Goal: Task Accomplishment & Management: Manage account settings

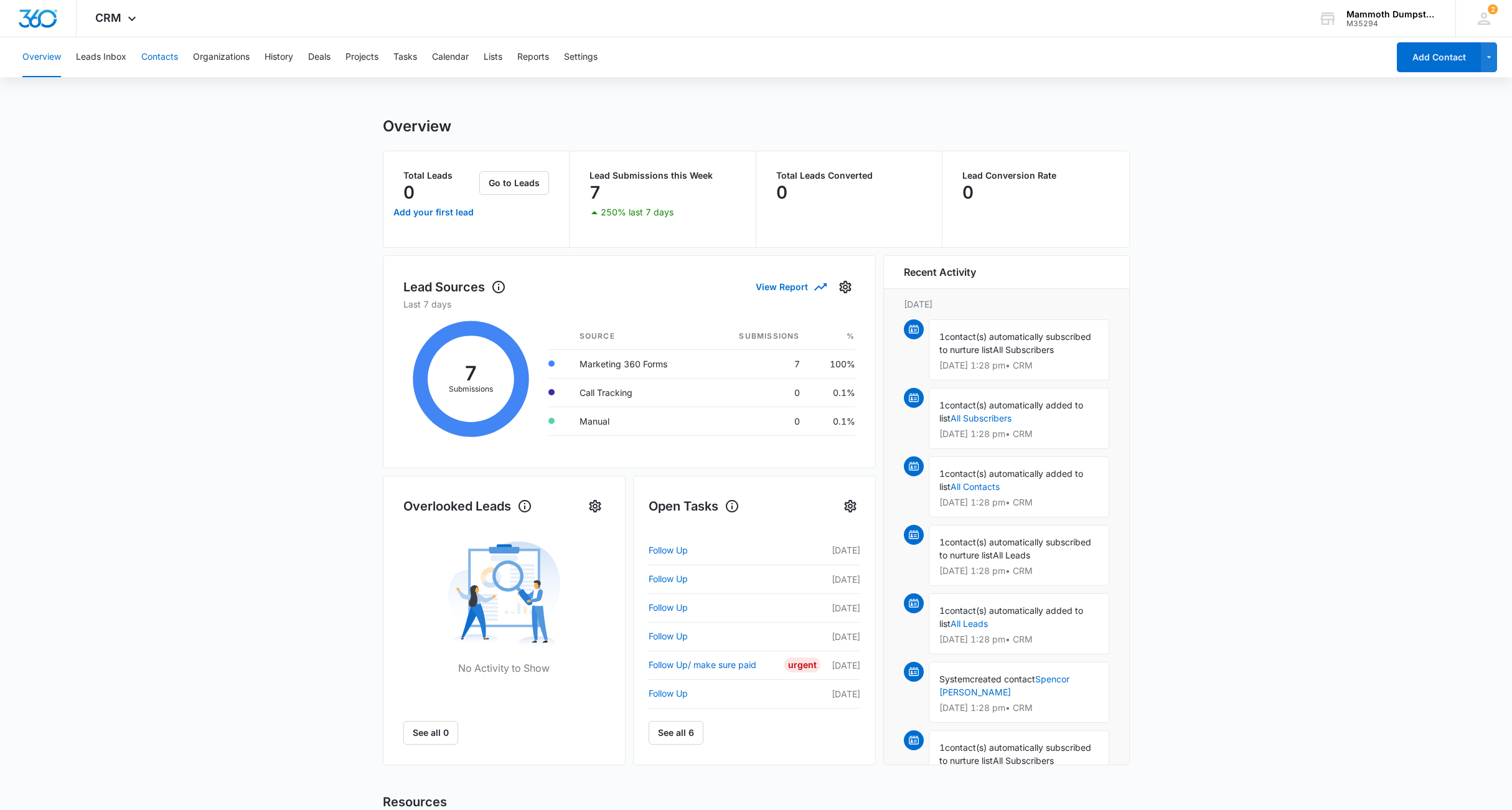
click at [156, 60] on button "Contacts" at bounding box center [159, 57] width 37 height 40
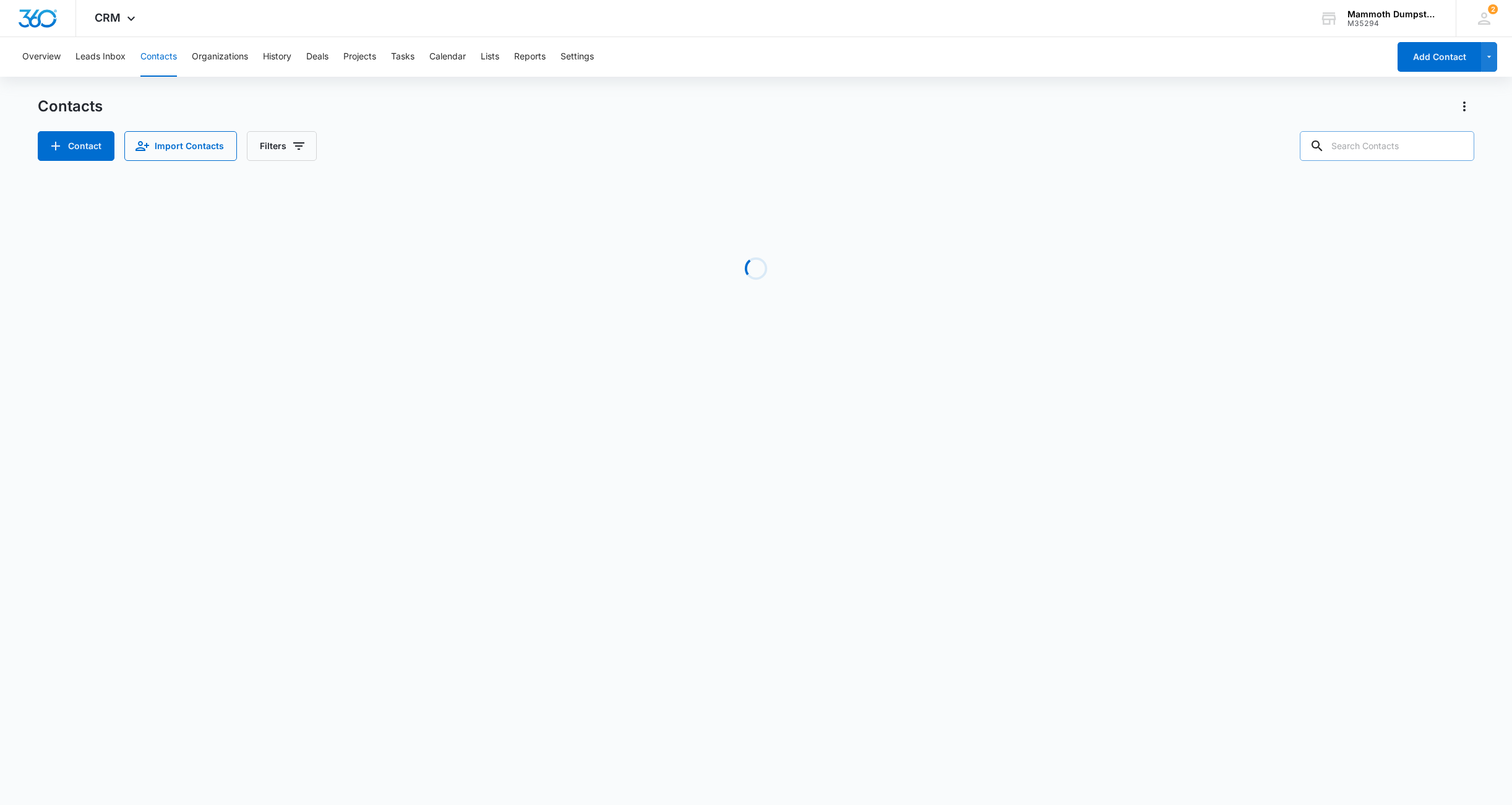
click at [1399, 156] on input "text" at bounding box center [1387, 146] width 174 height 30
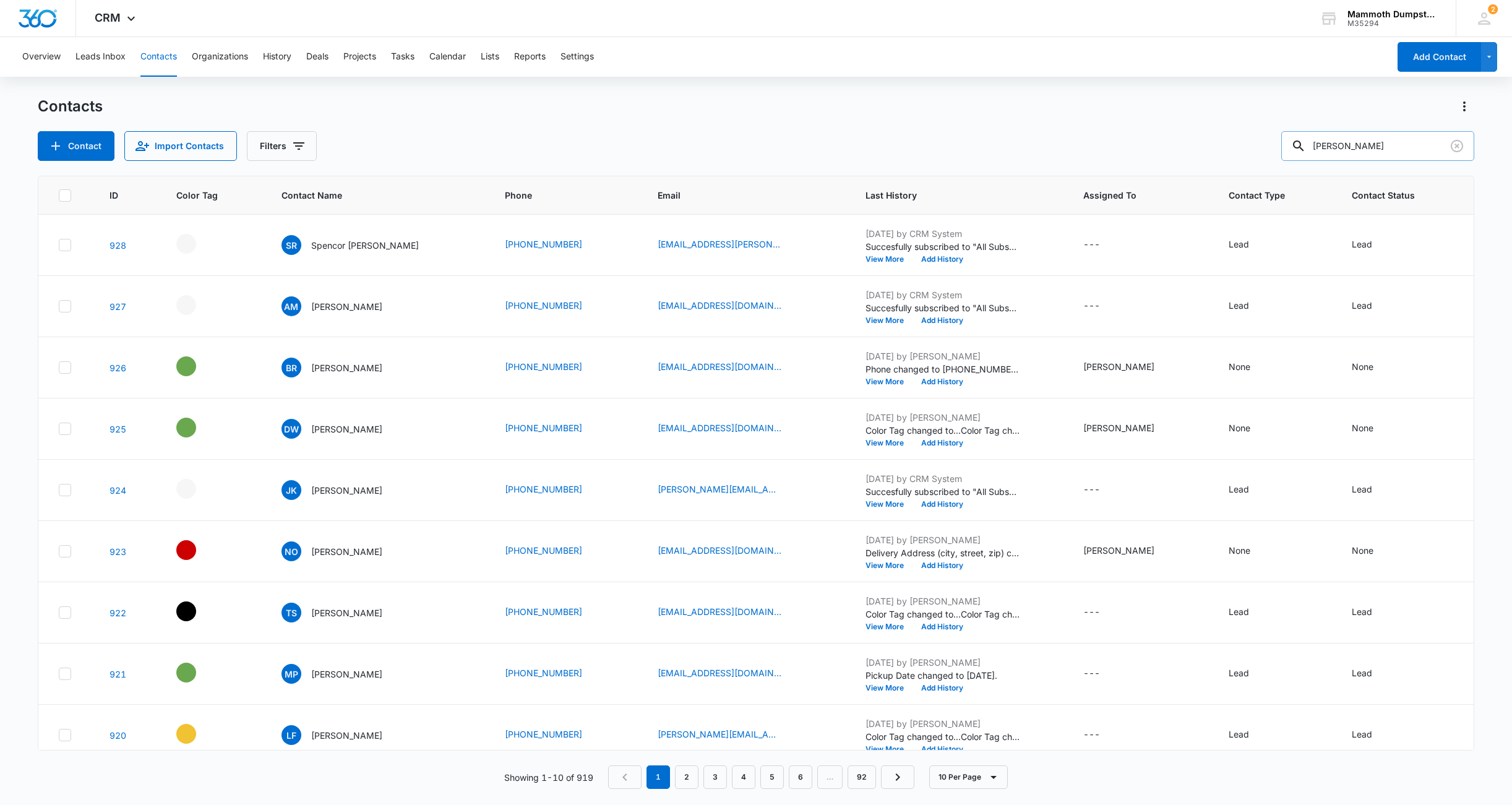
type input "[PERSON_NAME]"
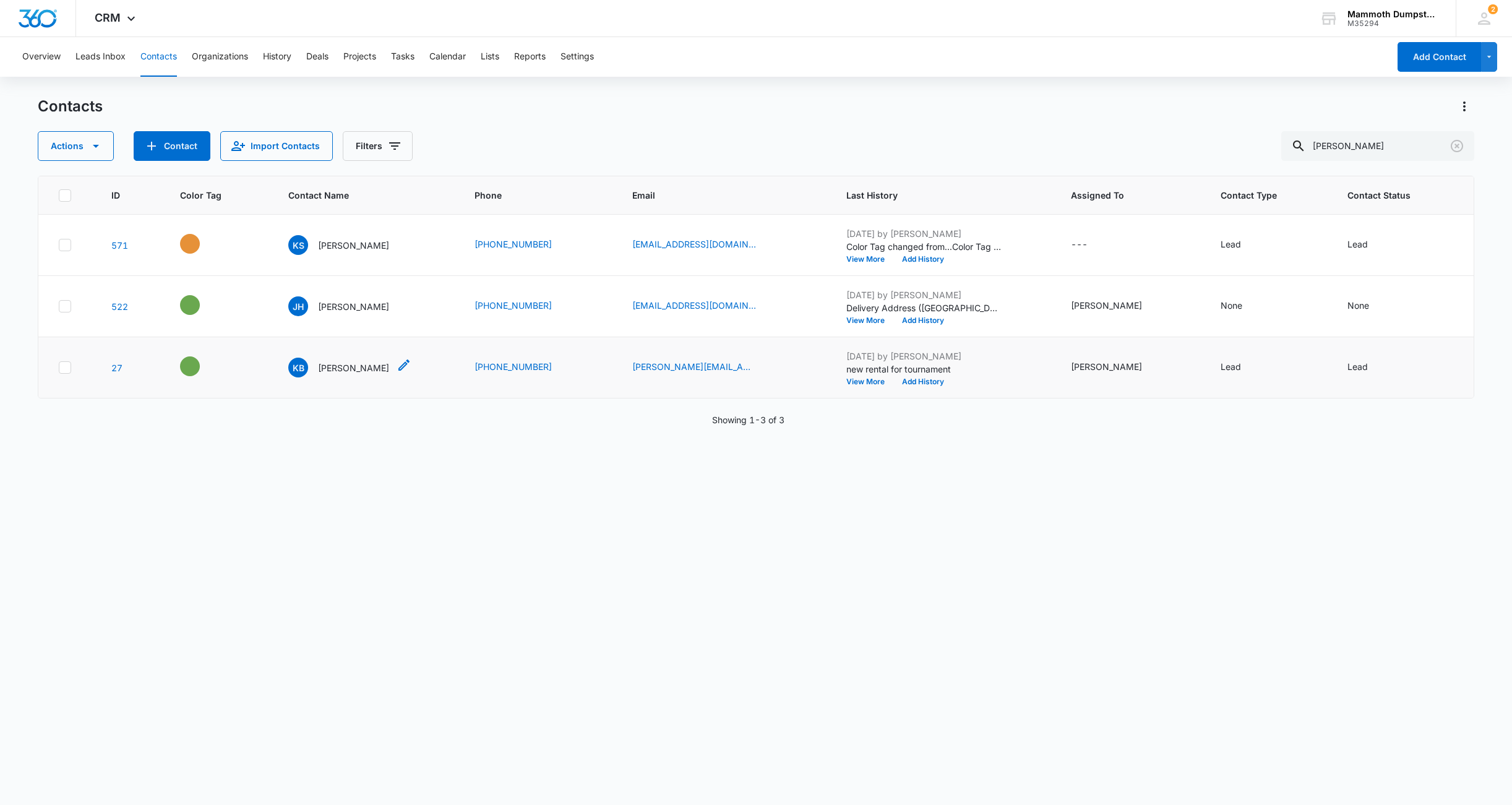
click at [340, 369] on p "[PERSON_NAME]" at bounding box center [353, 368] width 71 height 13
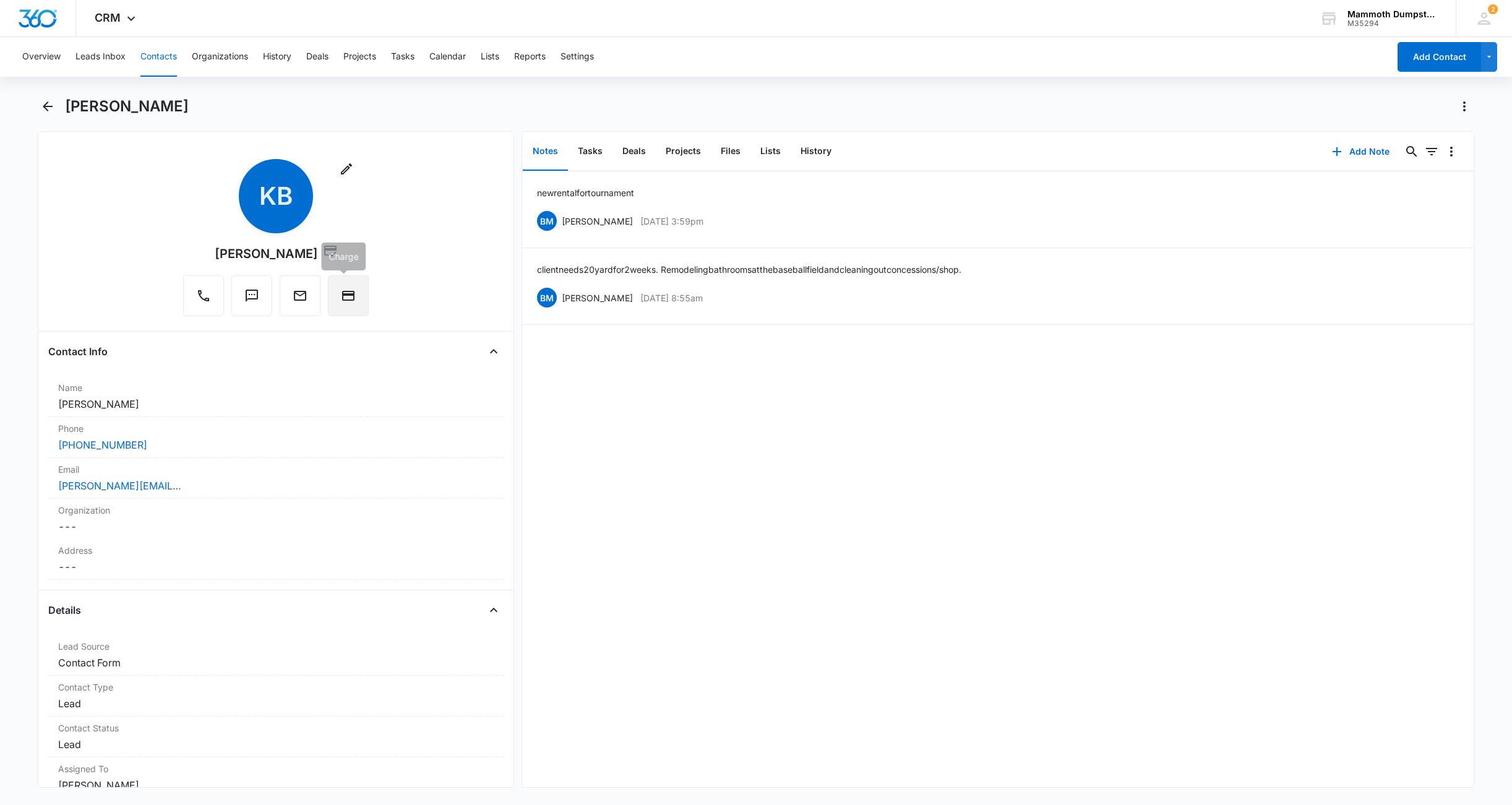
click at [350, 300] on icon "Charge" at bounding box center [348, 295] width 15 height 15
click at [153, 436] on div "Phone Cancel Save Changes [PHONE_NUMBER]" at bounding box center [276, 437] width 455 height 41
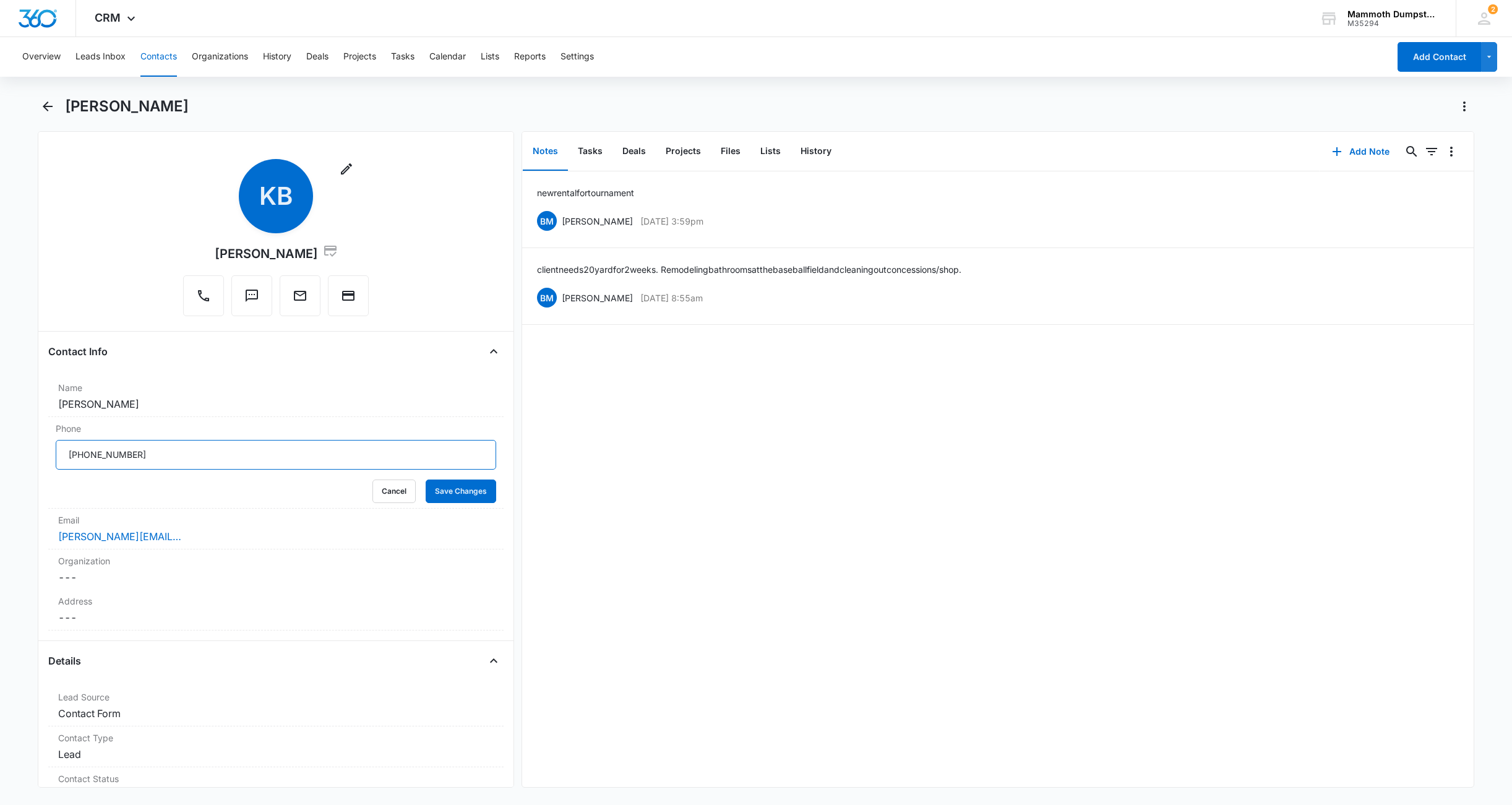
click at [0, 454] on html "CRM Apps Reputation Websites Forms CRM Email Social Shop Payments POS Content A…" at bounding box center [756, 402] width 1512 height 805
click at [450, 502] on button "Save Changes" at bounding box center [461, 491] width 70 height 23
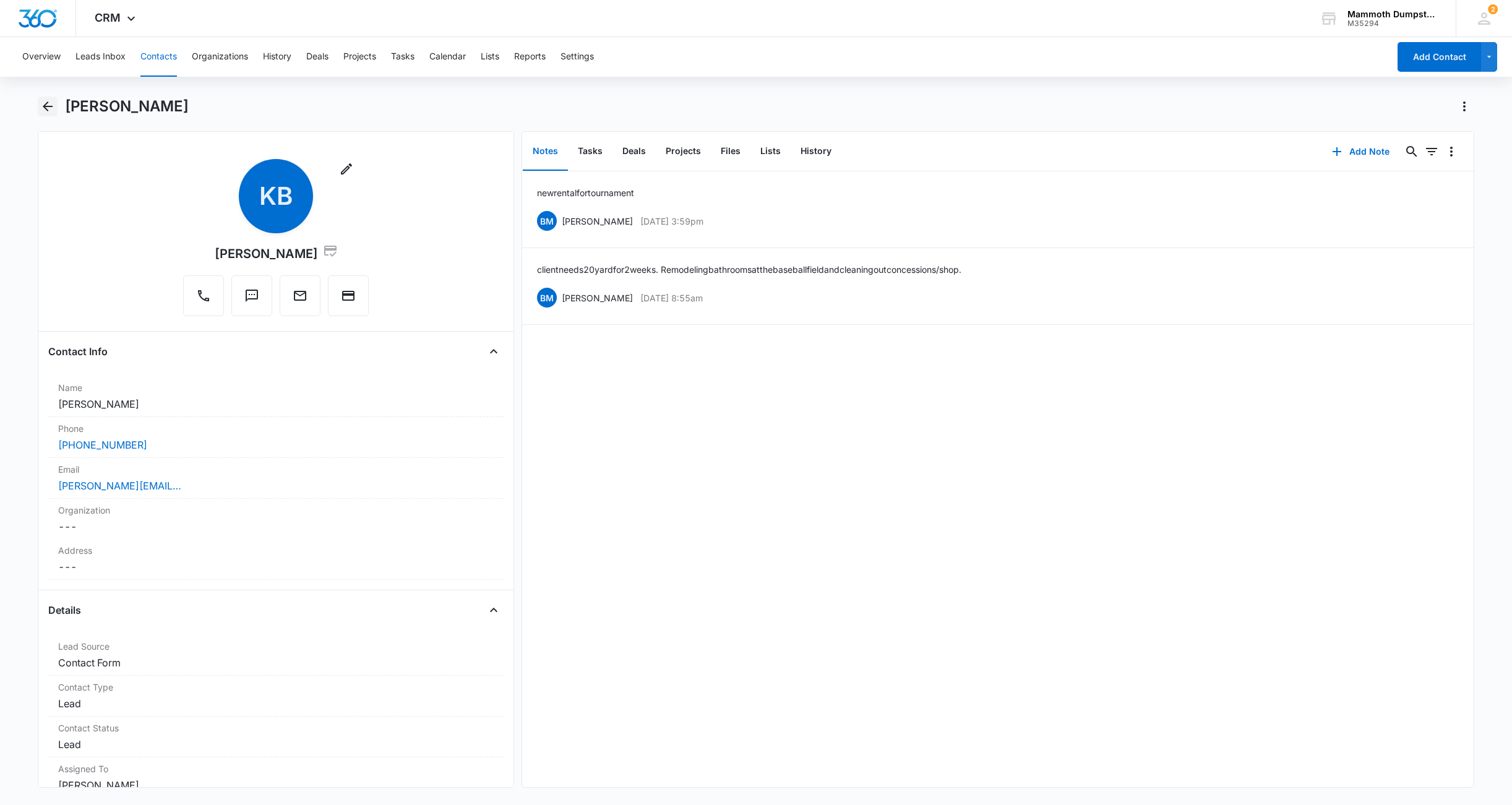
click at [45, 111] on icon "Back" at bounding box center [47, 106] width 15 height 15
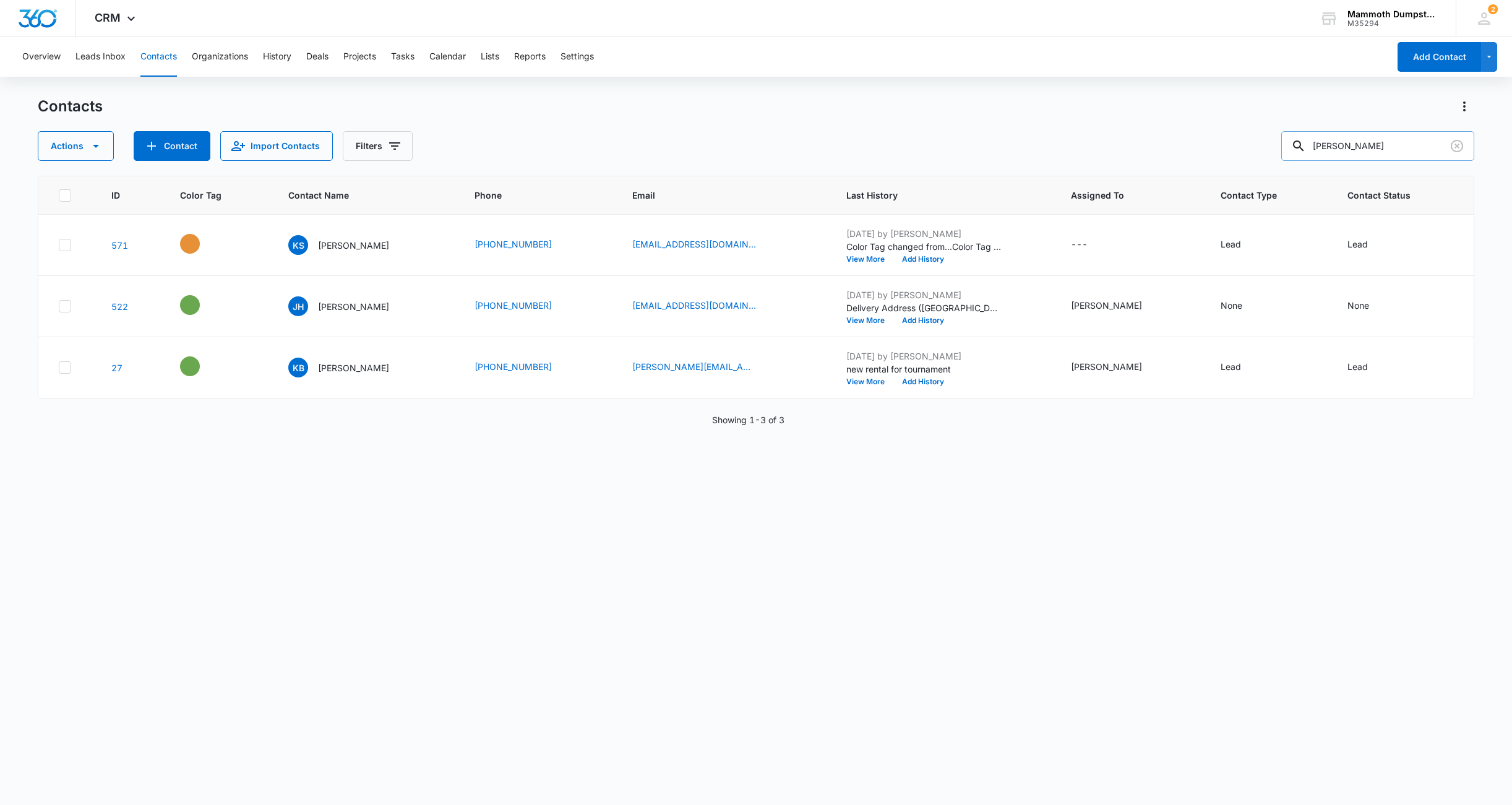
click at [1422, 143] on input "[PERSON_NAME]" at bounding box center [1377, 146] width 193 height 30
click at [1421, 143] on input "[PERSON_NAME]" at bounding box center [1377, 146] width 193 height 30
type input "service master"
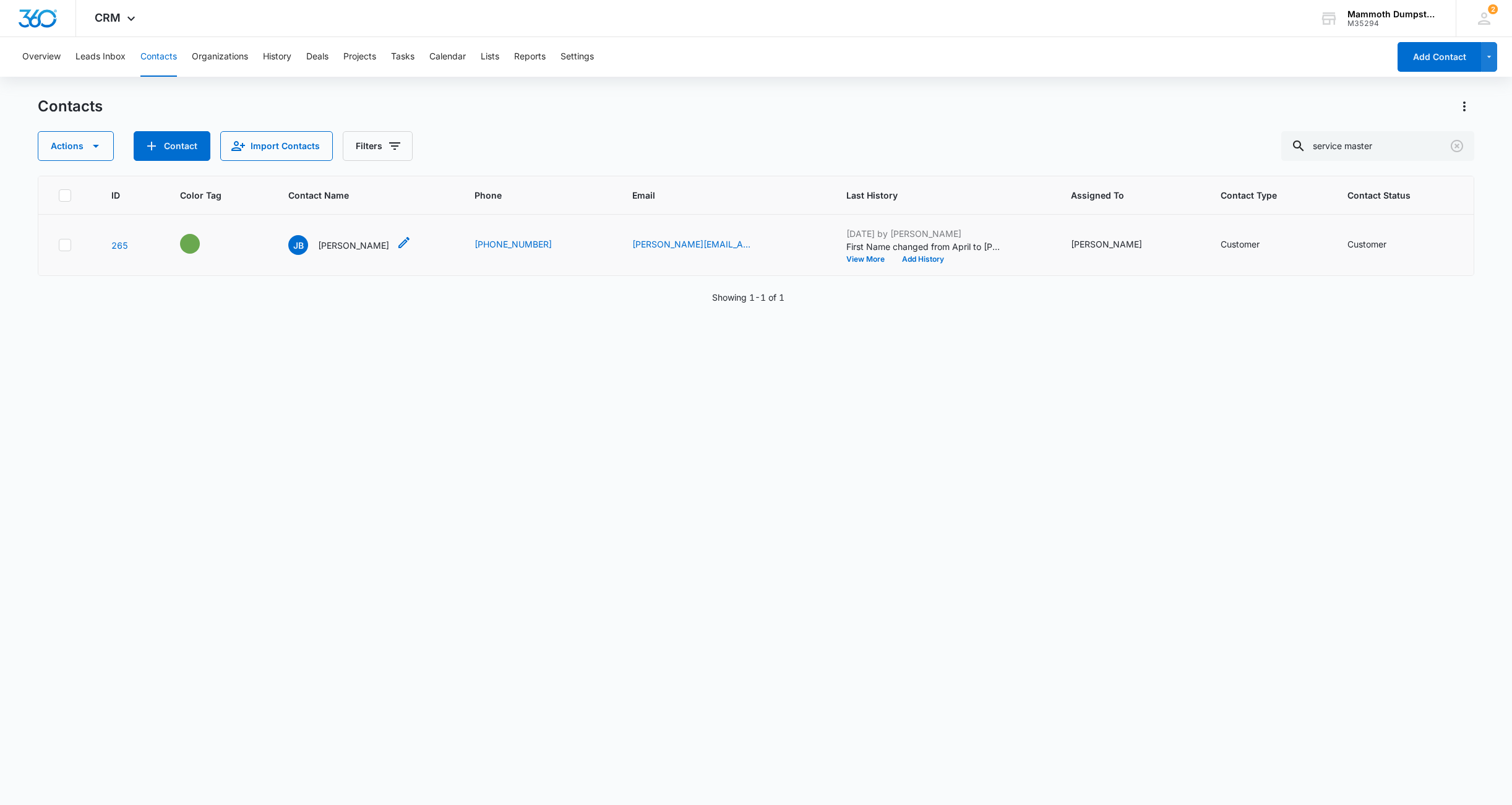
click at [350, 244] on p "[PERSON_NAME]" at bounding box center [353, 245] width 71 height 13
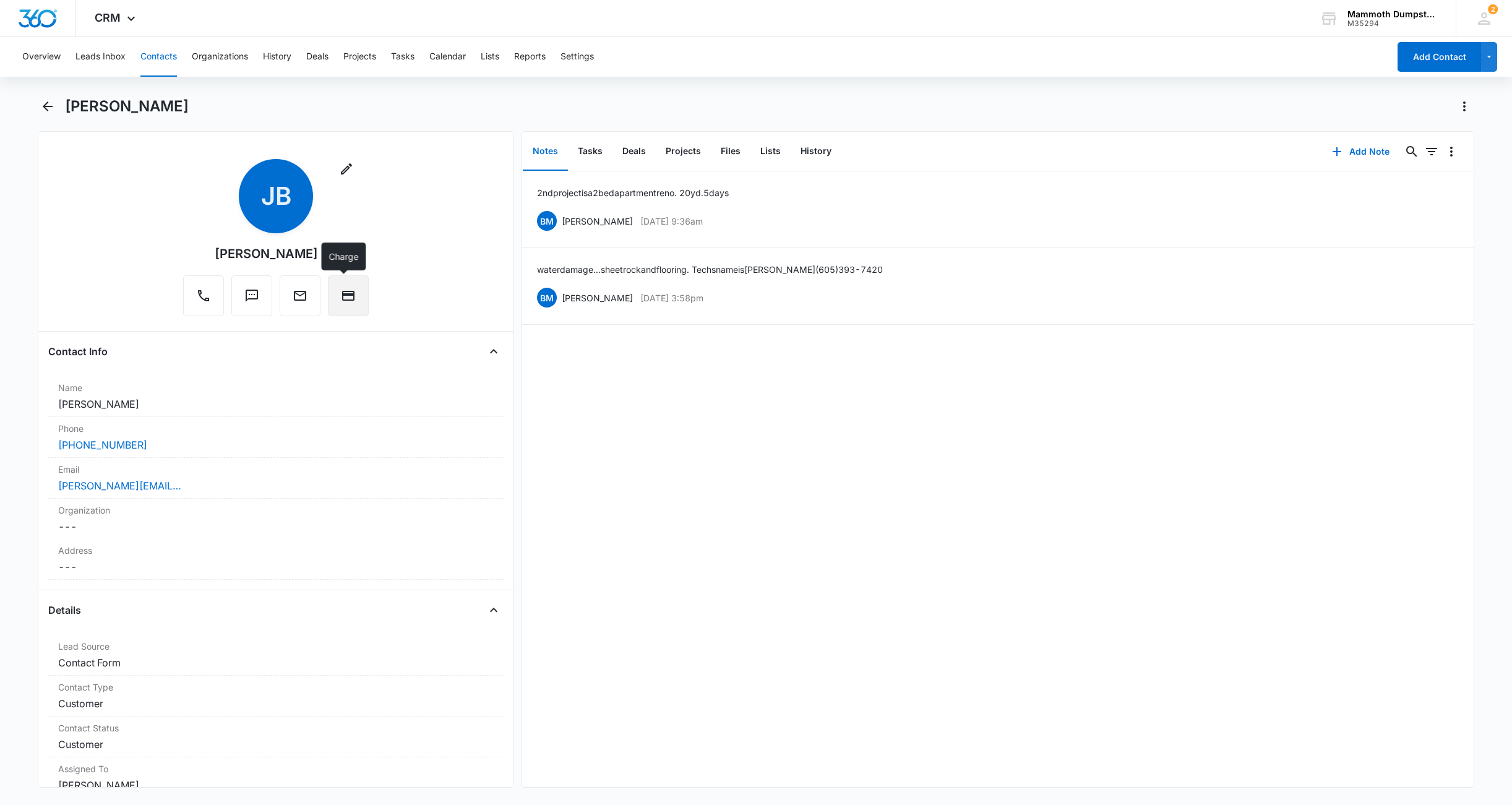
click at [348, 310] on button "Charge" at bounding box center [348, 295] width 41 height 41
